Goal: Find contact information: Find contact information

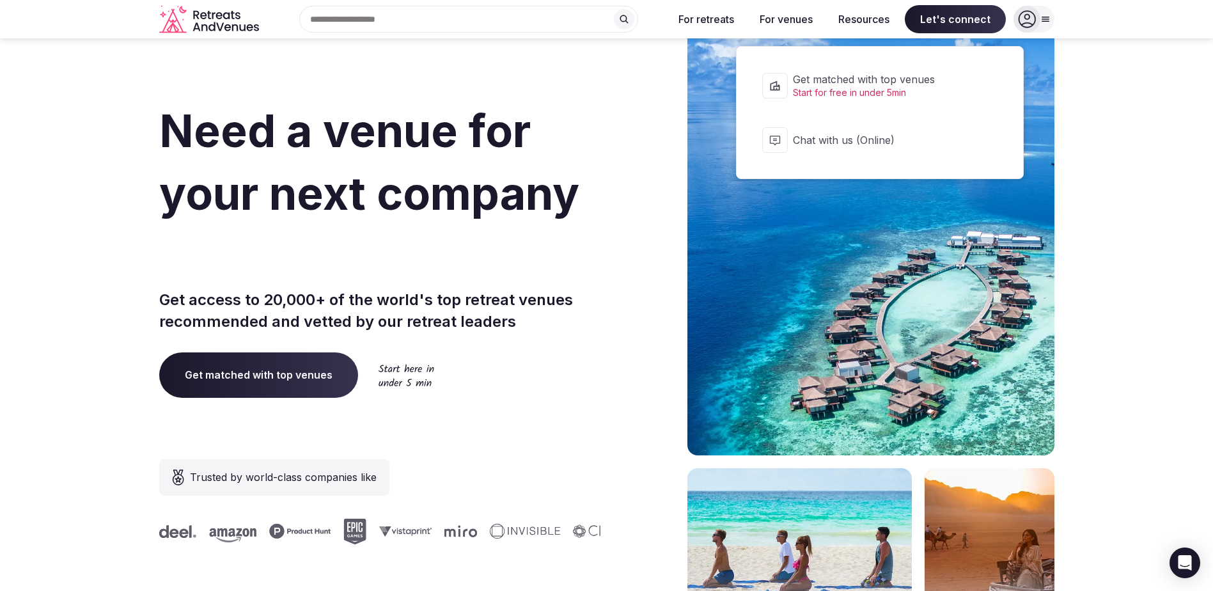
drag, startPoint x: 940, startPoint y: 23, endPoint x: 937, endPoint y: 30, distance: 7.7
click at [940, 23] on span "Let's connect" at bounding box center [955, 19] width 101 height 28
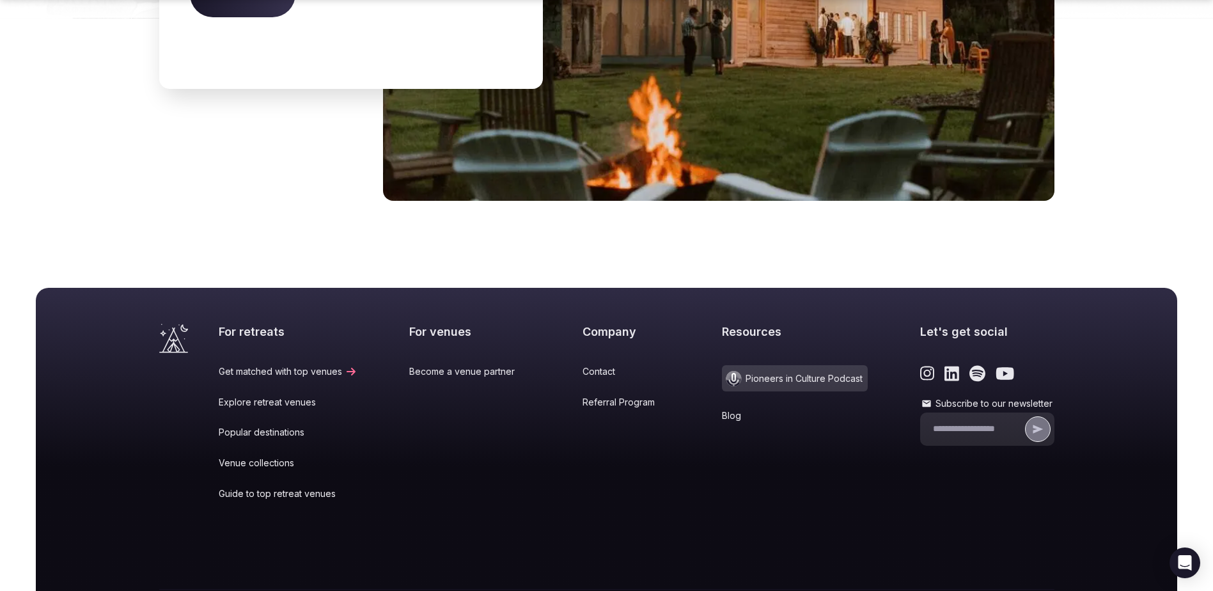
scroll to position [5297, 0]
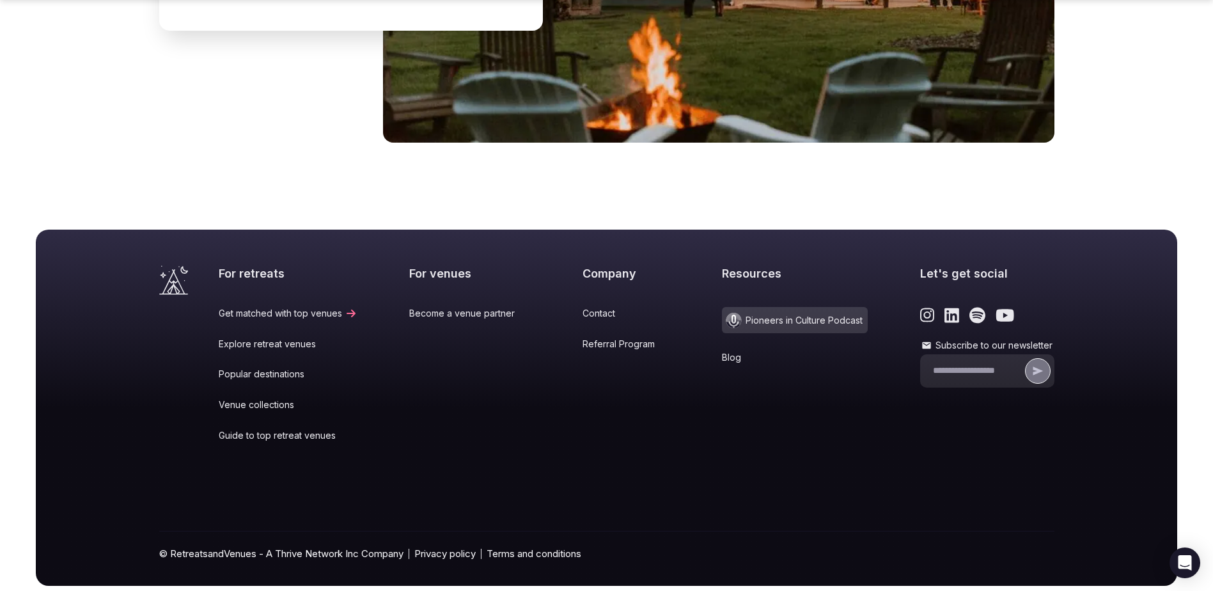
click at [583, 307] on link "Contact" at bounding box center [627, 313] width 88 height 13
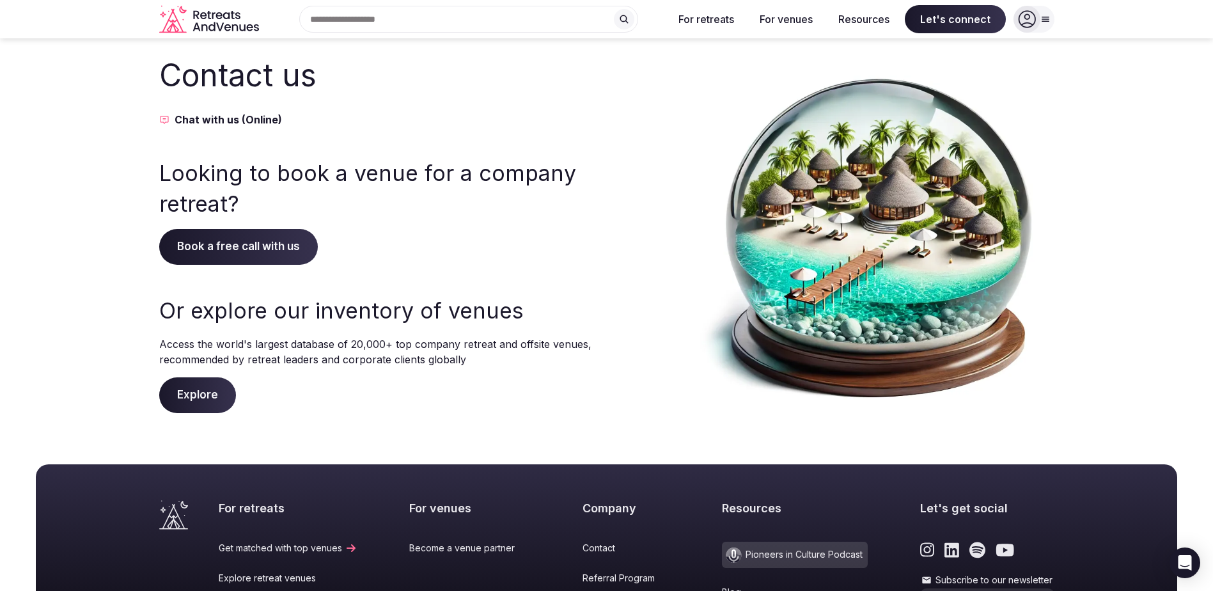
click at [244, 247] on span "Book a free call with us" at bounding box center [238, 247] width 159 height 36
click at [210, 113] on button "Chat with us (Online)" at bounding box center [376, 119] width 435 height 15
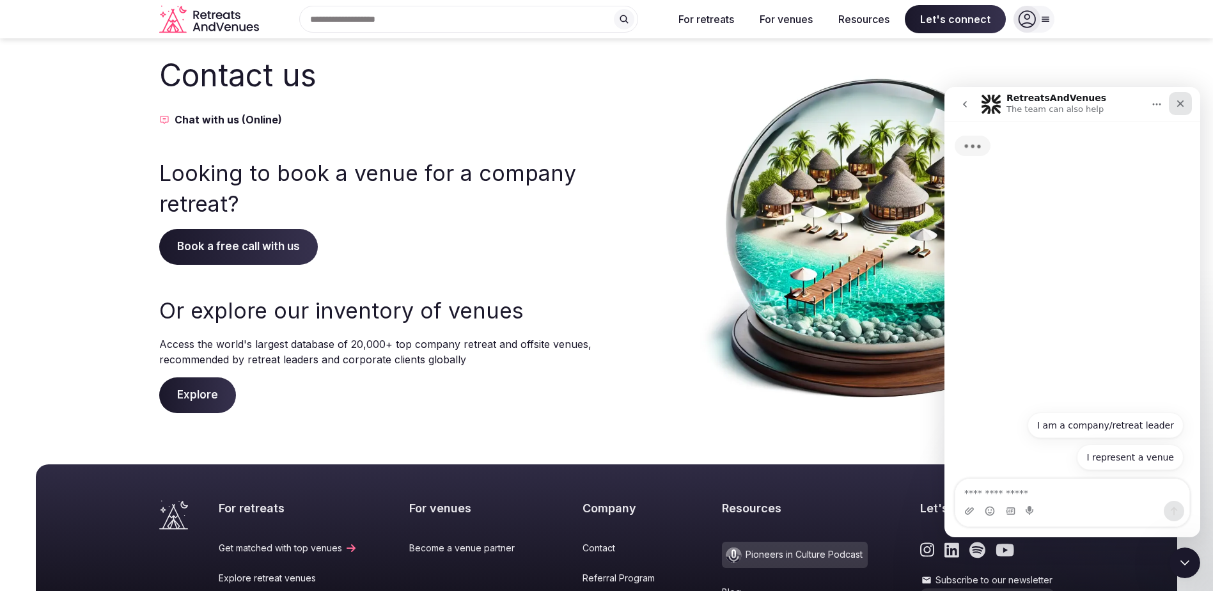
click at [1181, 102] on icon "Close" at bounding box center [1180, 103] width 10 height 10
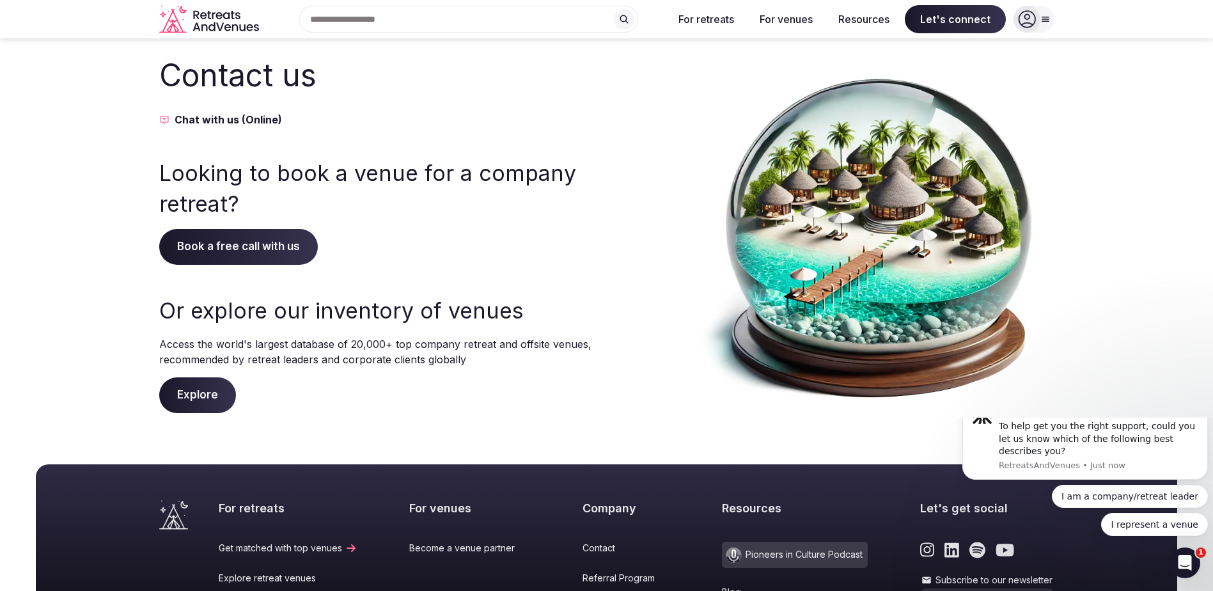
scroll to position [5297, 0]
